Goal: Information Seeking & Learning: Learn about a topic

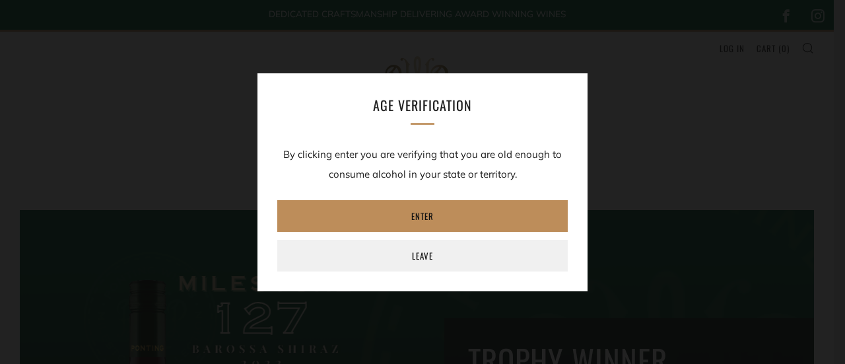
click at [424, 215] on link "Enter" at bounding box center [422, 216] width 290 height 32
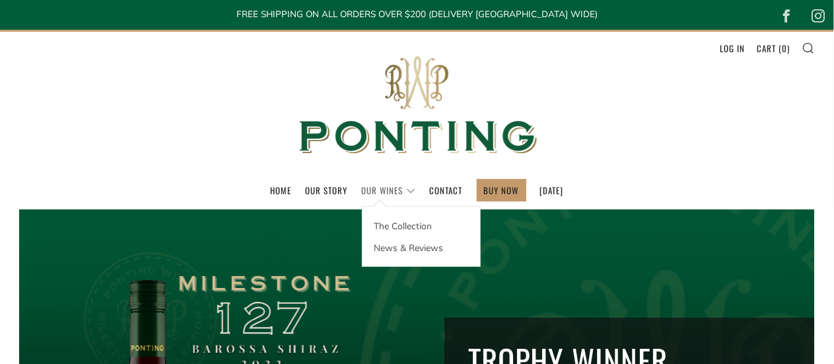
click at [386, 187] on link "Our Wines" at bounding box center [389, 190] width 54 height 21
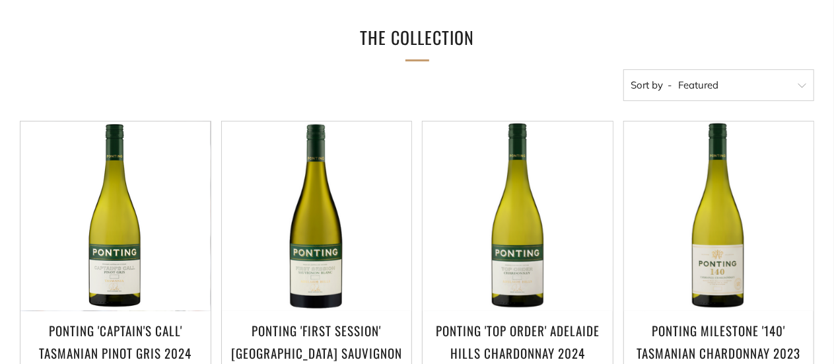
scroll to position [264, 0]
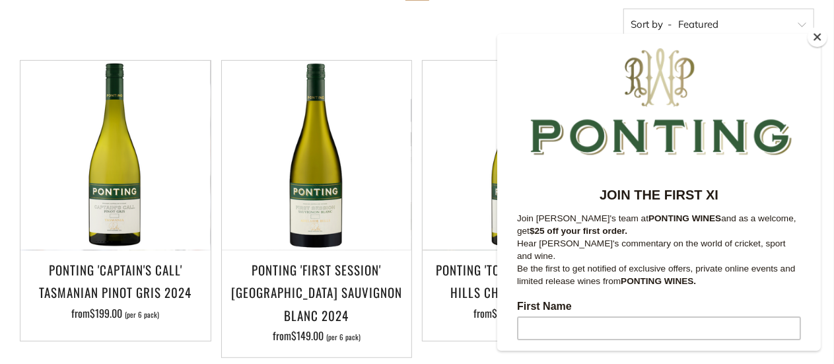
click at [818, 36] on button "Close" at bounding box center [817, 37] width 20 height 20
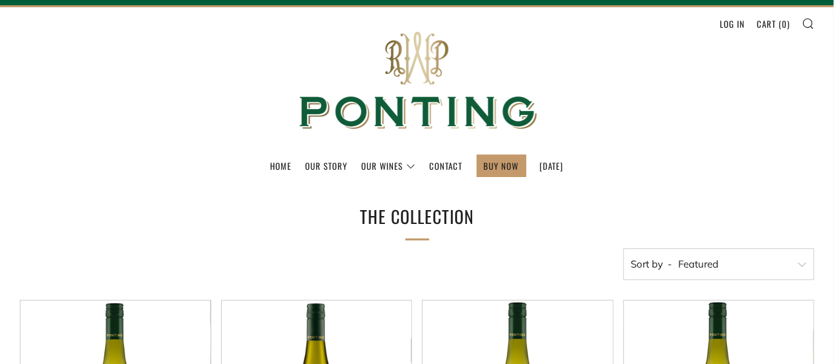
scroll to position [0, 0]
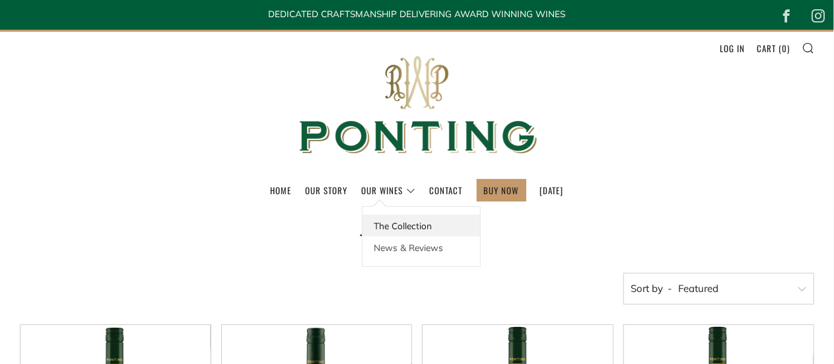
click at [376, 223] on link "The Collection" at bounding box center [421, 226] width 118 height 22
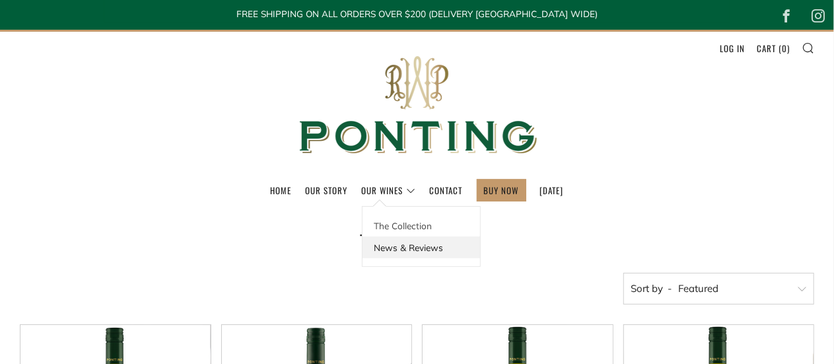
click at [381, 246] on link "News & Reviews" at bounding box center [421, 247] width 118 height 22
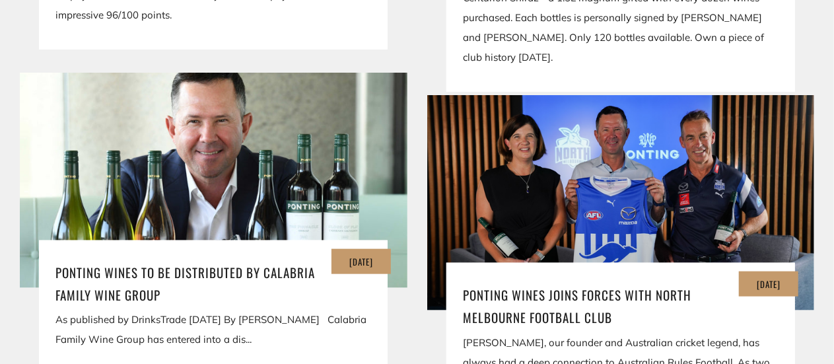
scroll to position [660, 0]
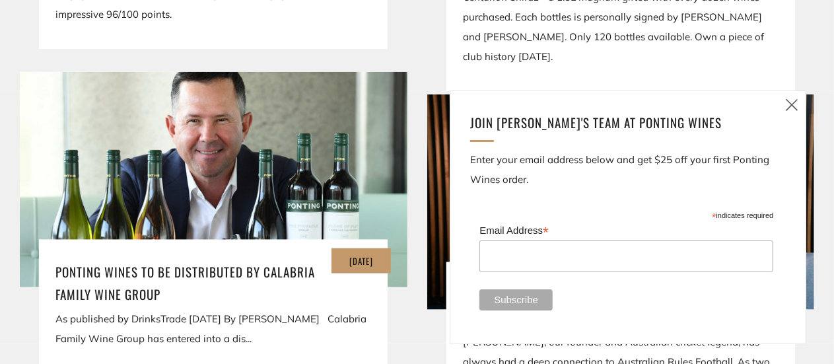
click at [791, 98] on icon at bounding box center [792, 104] width 16 height 17
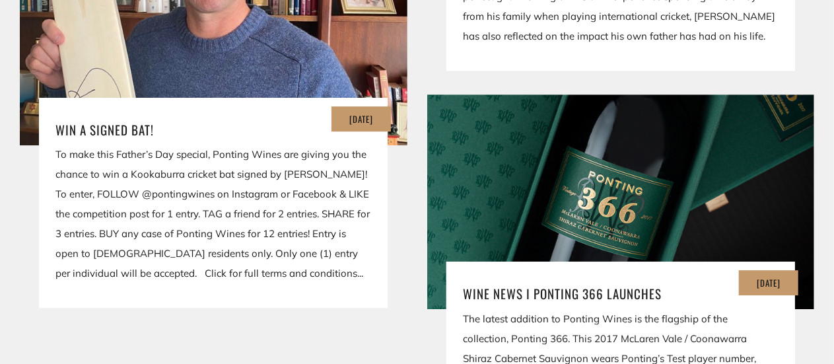
scroll to position [2179, 0]
